Goal: Information Seeking & Learning: Learn about a topic

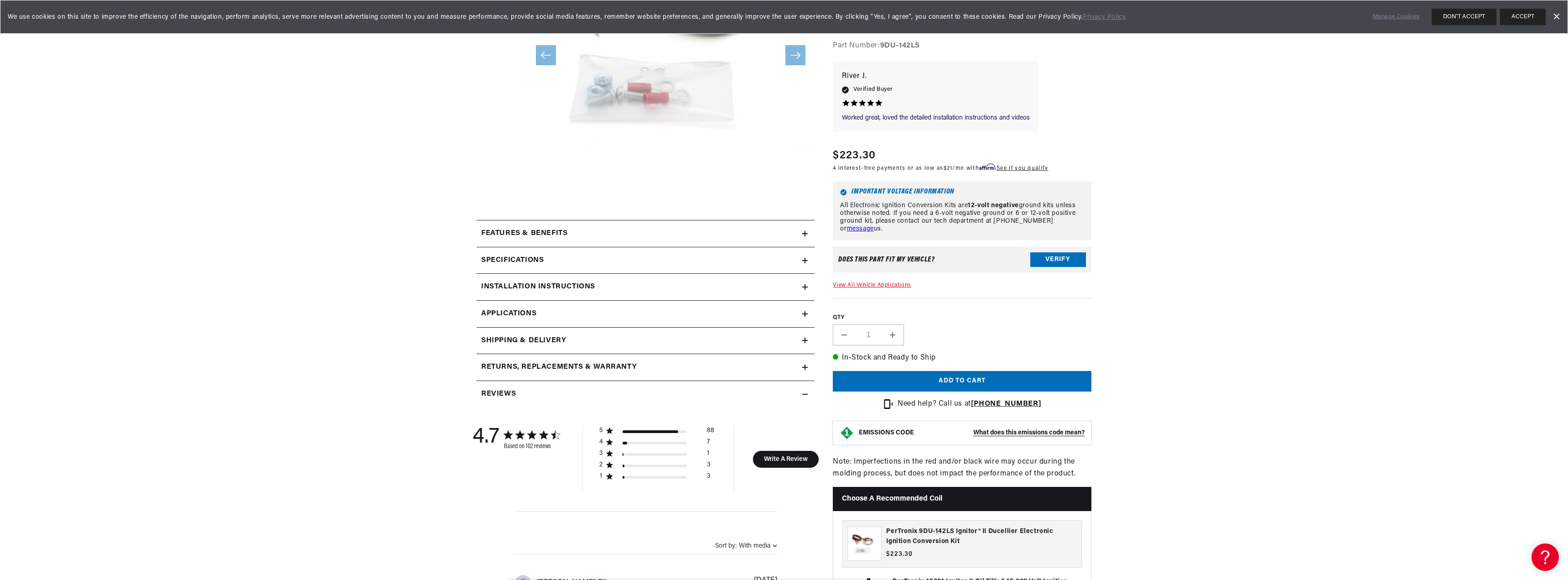
click at [597, 239] on div "Features & Benefits" at bounding box center [639, 233] width 326 height 12
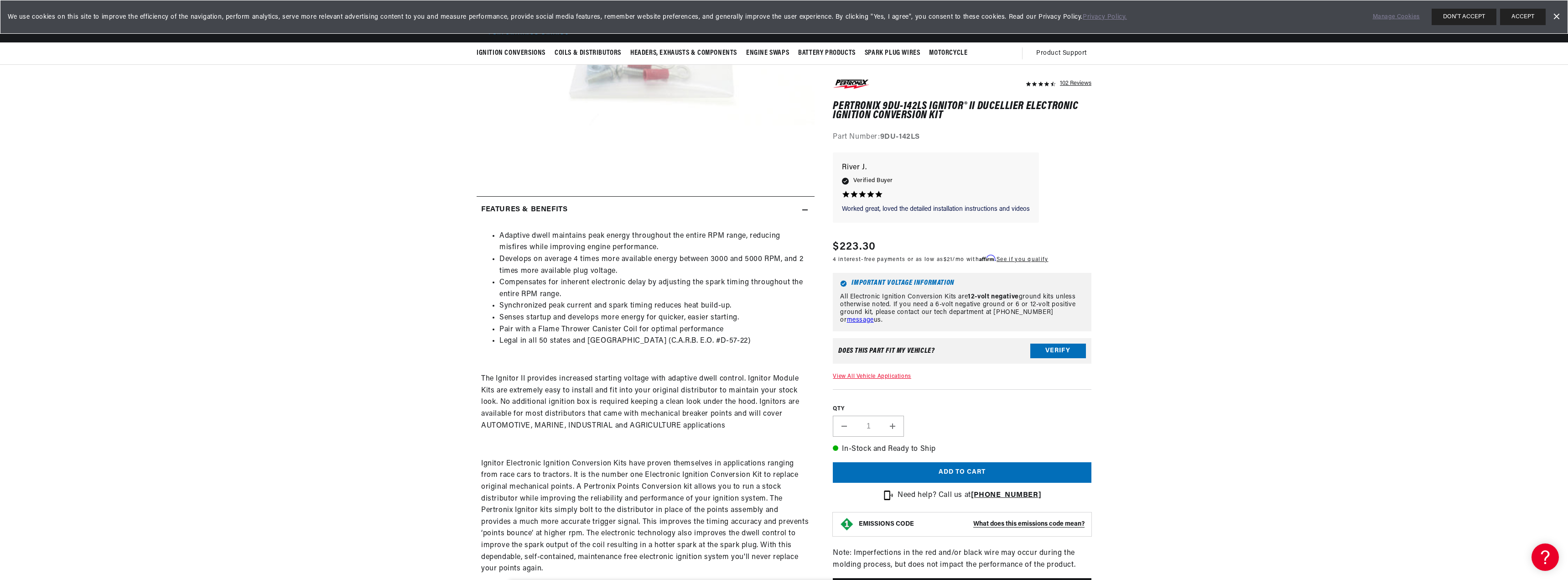
scroll to position [183, 0]
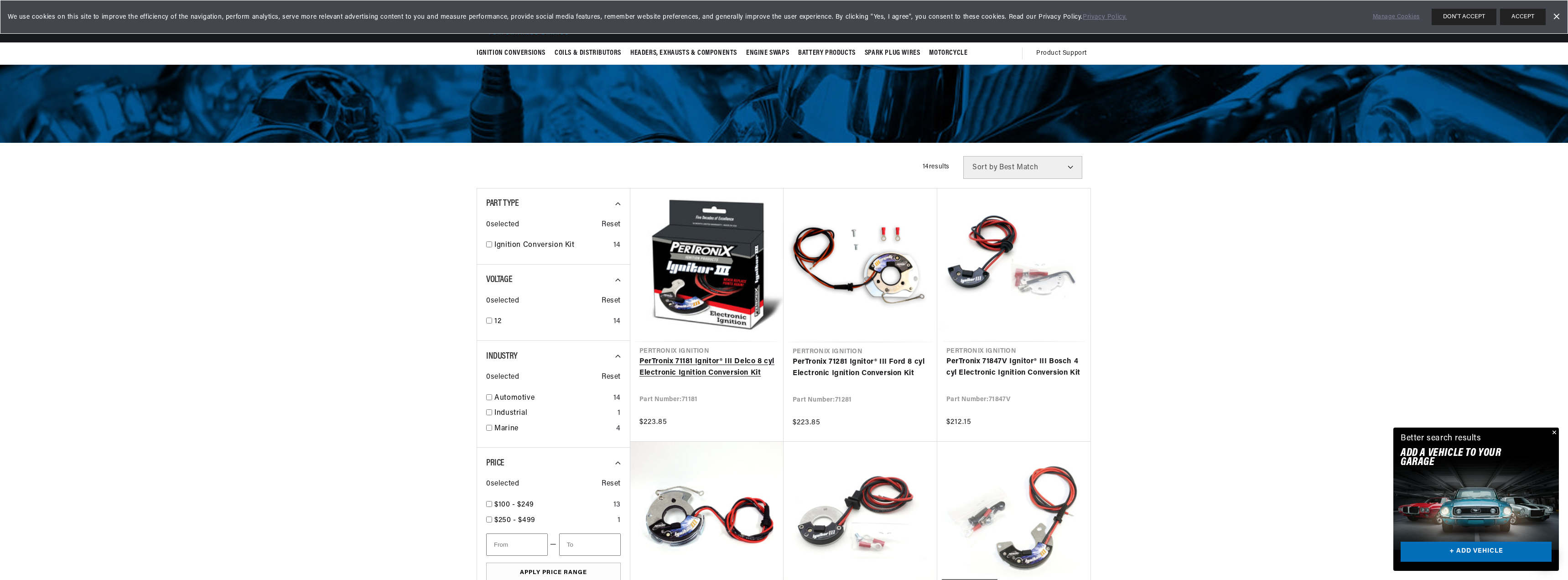
scroll to position [91, 0]
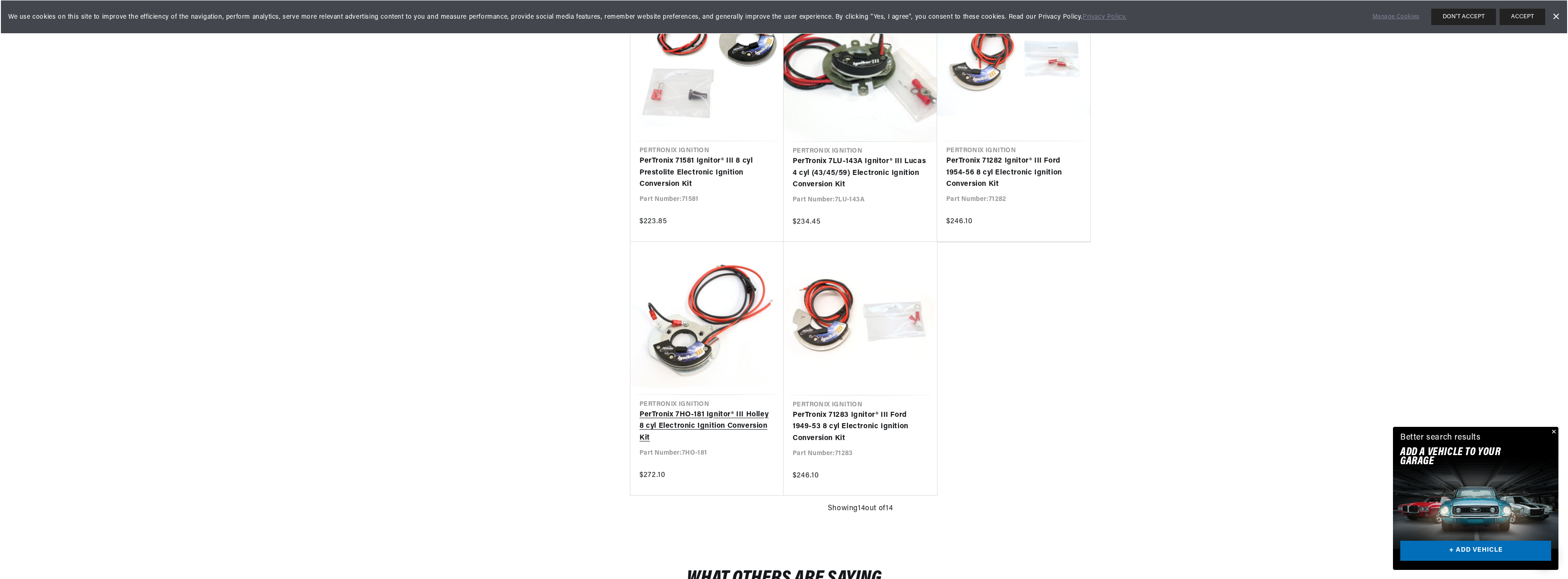
scroll to position [0, 276]
